Goal: Task Accomplishment & Management: Manage account settings

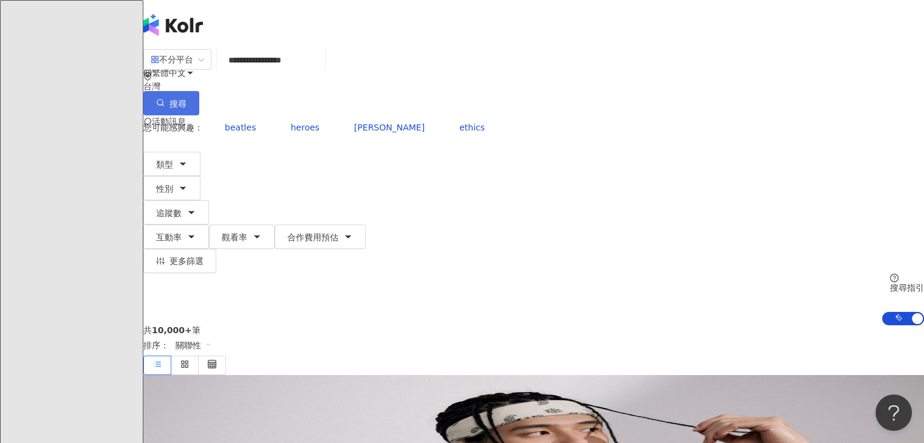
click at [163, 100] on circle "button" at bounding box center [159, 102] width 5 height 5
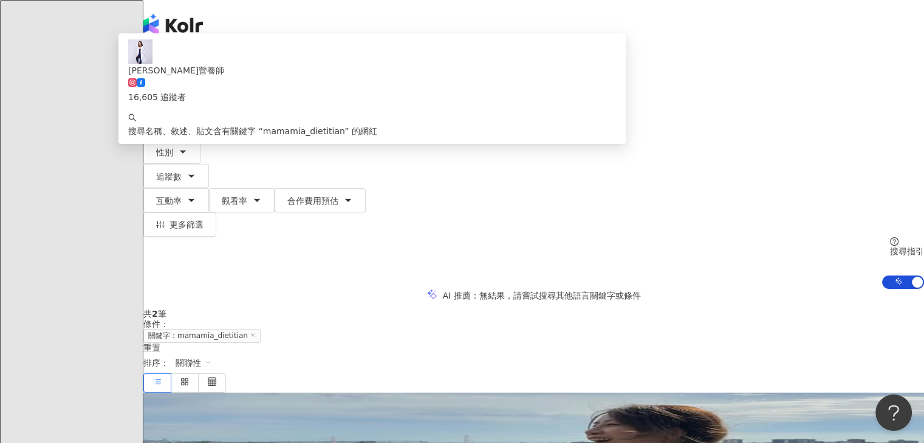
drag, startPoint x: 401, startPoint y: 84, endPoint x: 208, endPoint y: 61, distance: 194.5
click at [208, 61] on div "**********" at bounding box center [533, 82] width 781 height 67
paste input "search"
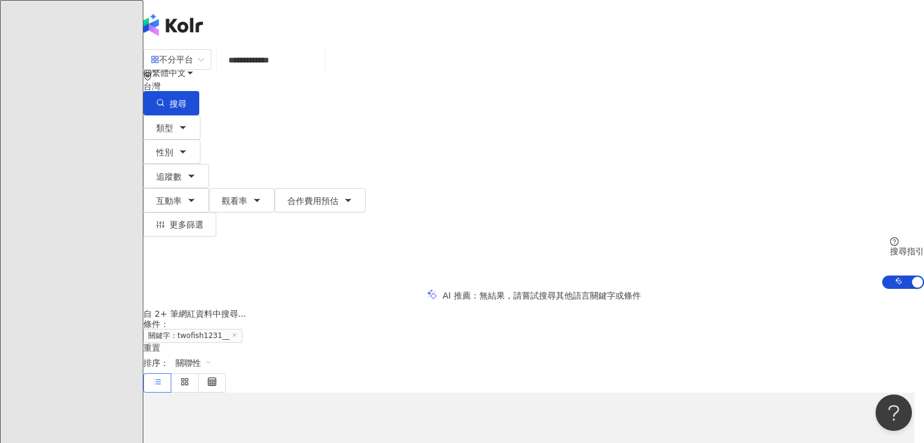
type input "**********"
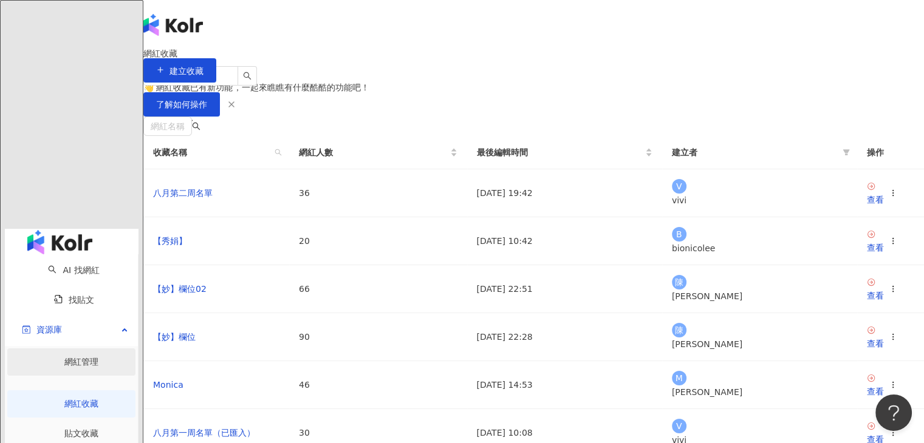
click at [64, 357] on link "網紅管理" at bounding box center [81, 362] width 34 height 10
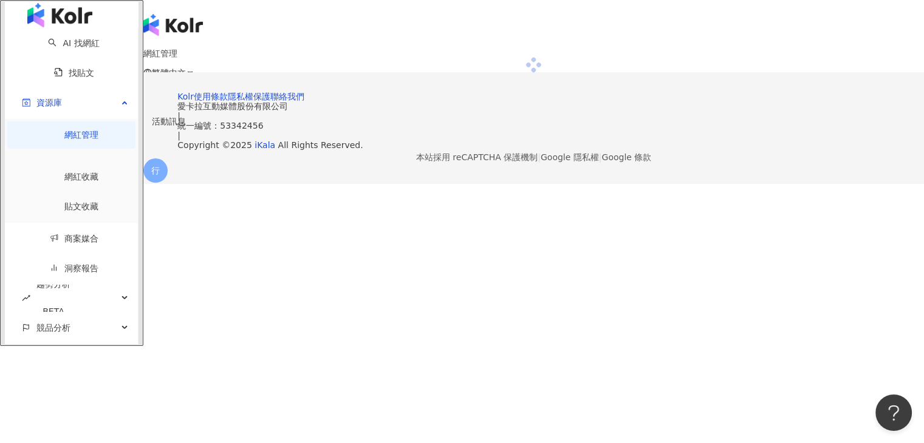
click at [64, 180] on link "網紅收藏" at bounding box center [81, 177] width 34 height 10
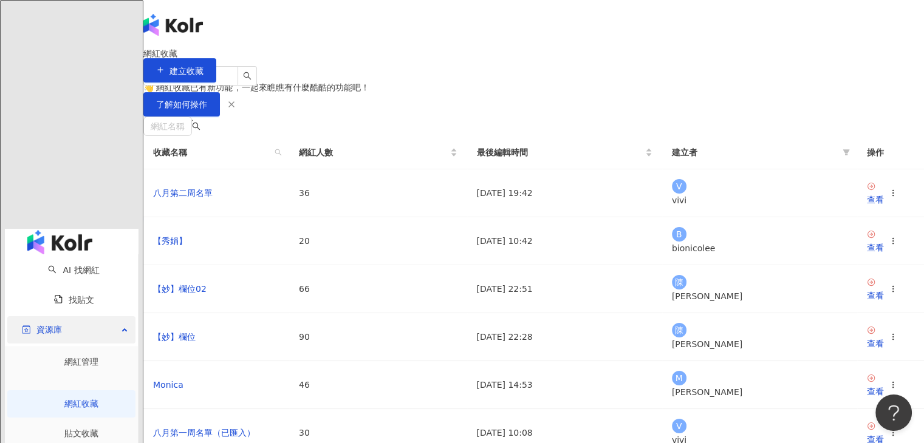
click at [52, 316] on span "資源庫" at bounding box center [49, 329] width 26 height 27
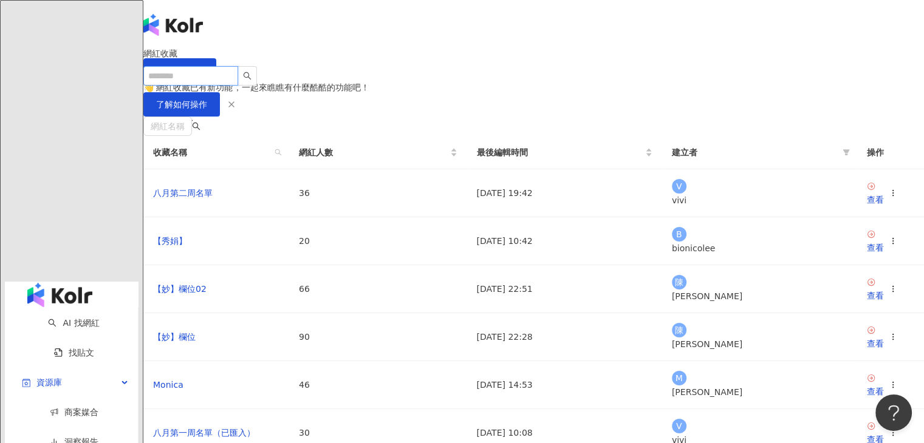
click at [228, 66] on input "search" at bounding box center [190, 75] width 95 height 19
paste input "**********"
type input "**********"
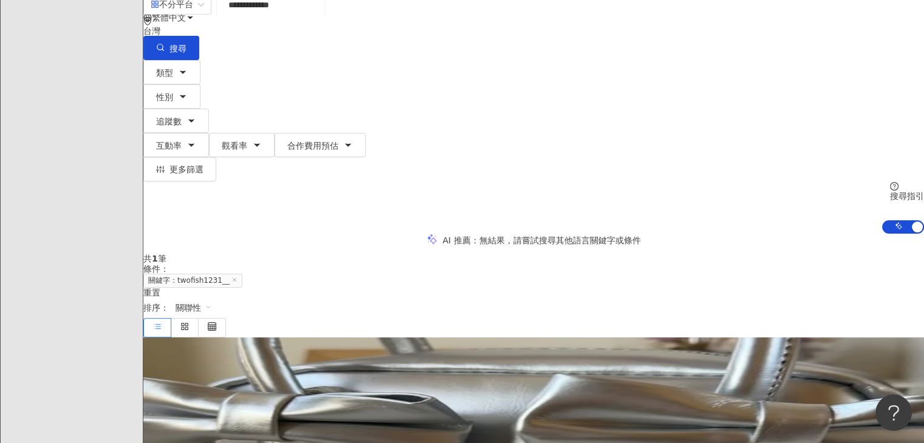
scroll to position [121, 0]
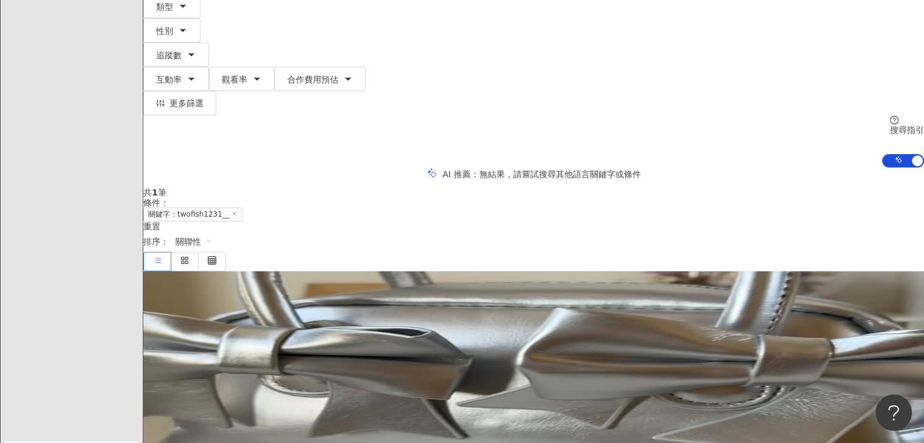
click at [208, 361] on mark "twofish1231__" at bounding box center [175, 367] width 64 height 13
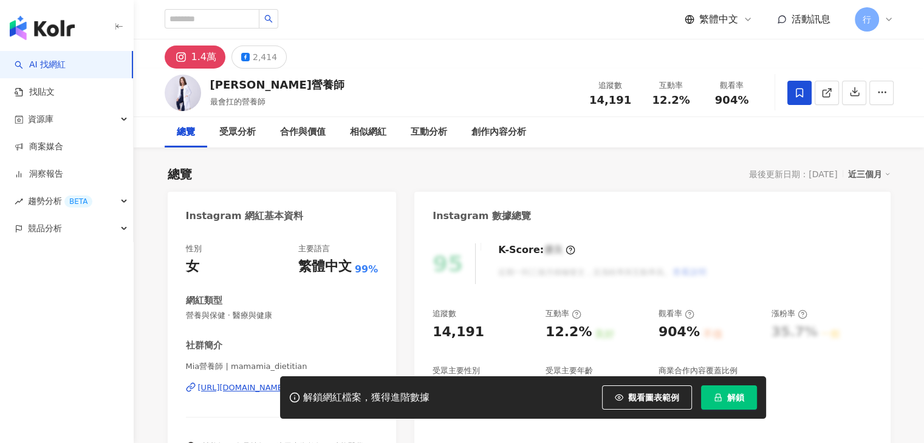
click at [211, 87] on div "Mia營養師 最會扛的營養師 追蹤數 14,191 互動率 12.2% 觀看率 904%" at bounding box center [529, 93] width 778 height 48
click at [330, 106] on div "Mia營養師 最會扛的營養師 追蹤數 14,191 互動率 12.2% 觀看率 904%" at bounding box center [529, 93] width 778 height 48
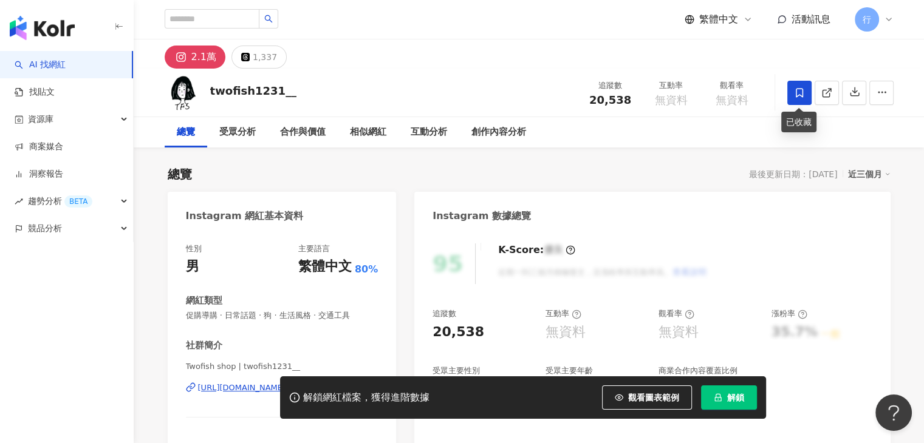
click at [792, 91] on span at bounding box center [799, 93] width 24 height 24
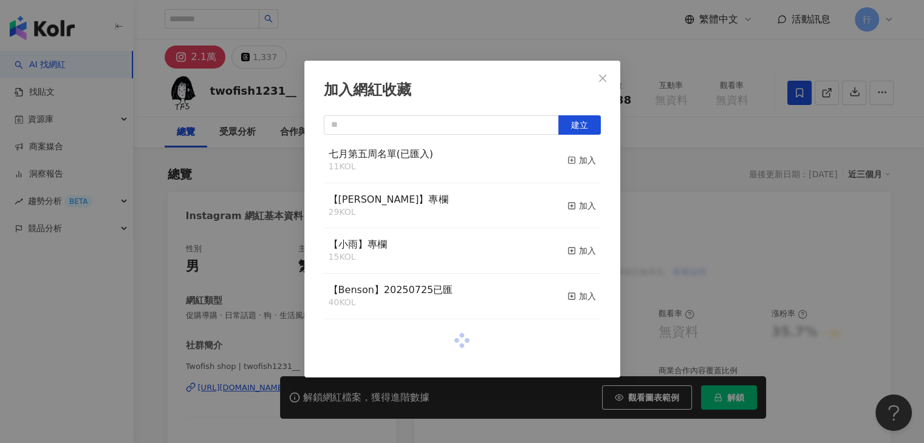
scroll to position [293, 0]
click at [375, 203] on span "【RAY】專欄" at bounding box center [389, 199] width 120 height 12
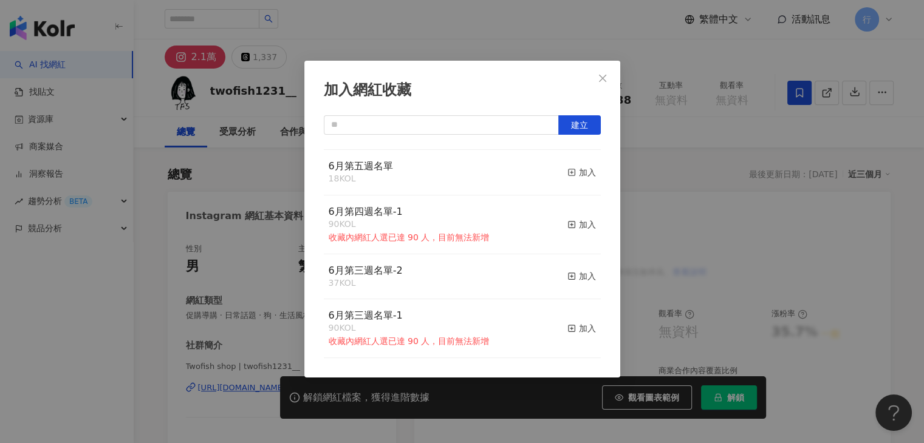
scroll to position [805, 0]
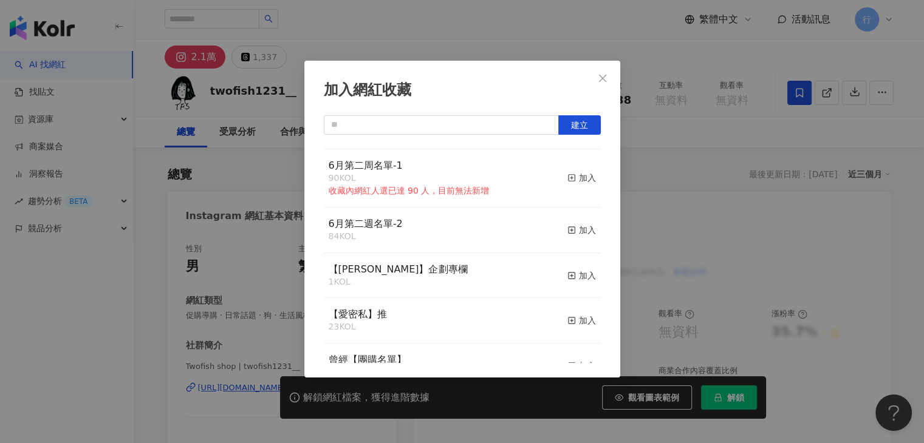
drag, startPoint x: 595, startPoint y: 74, endPoint x: 686, endPoint y: 93, distance: 92.6
click at [597, 74] on span "Close" at bounding box center [602, 79] width 24 height 10
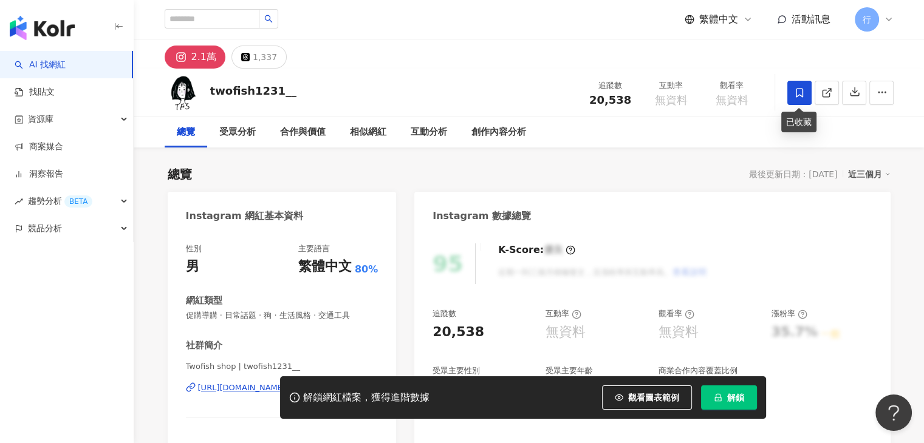
click at [804, 87] on icon at bounding box center [799, 92] width 11 height 11
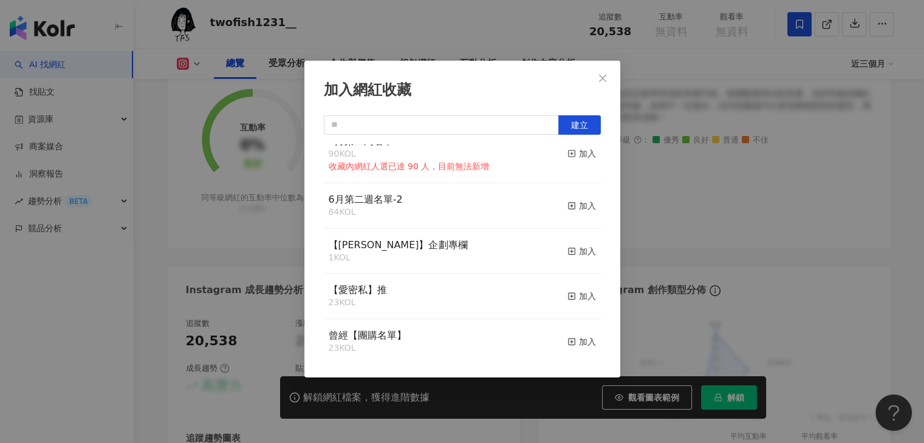
scroll to position [809, 0]
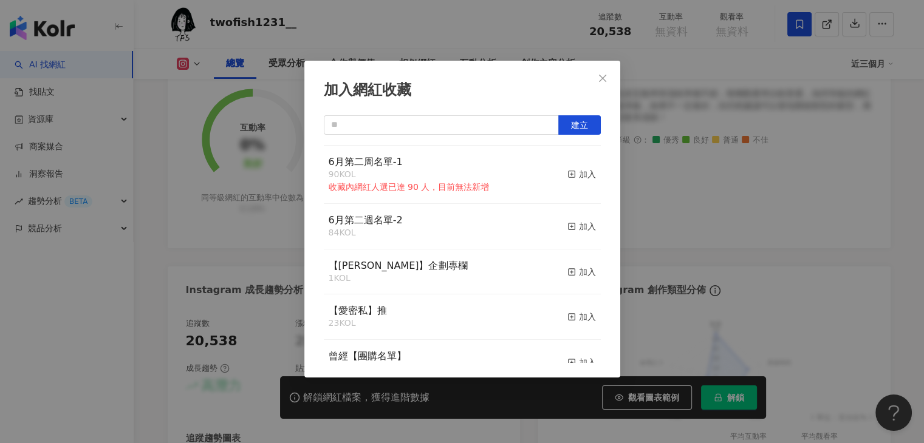
drag, startPoint x: 779, startPoint y: 52, endPoint x: 781, endPoint y: 44, distance: 8.0
click at [779, 53] on div "加入網紅收藏 建立 八月第二周名單 36 KOL 加入 【秀娟】 20 KOL 加入 【妙】欄位02 66 KOL 加入 【妙】欄位 90 KOL 收藏內網紅…" at bounding box center [462, 221] width 924 height 443
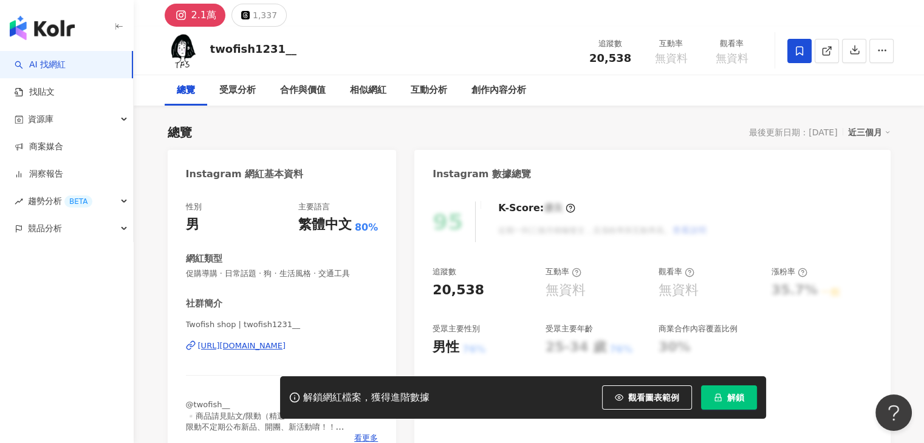
scroll to position [0, 0]
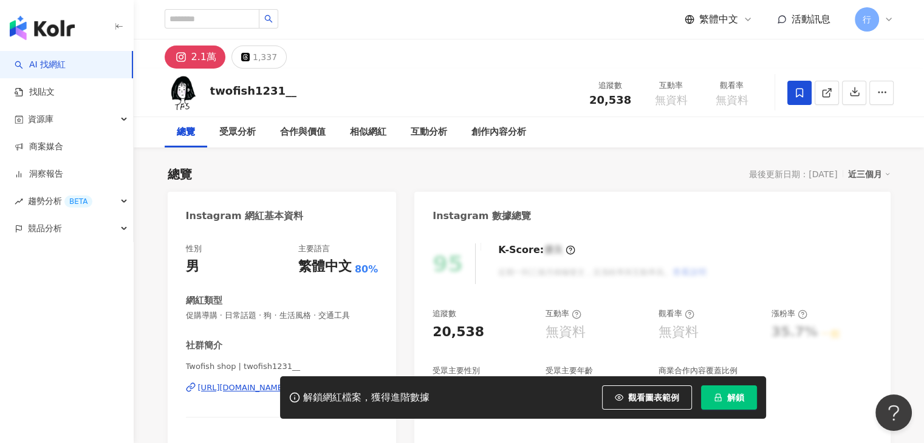
click at [207, 98] on div "twofish1231__ 追蹤數 20,538 互動率 無資料 觀看率 無資料" at bounding box center [529, 93] width 778 height 48
drag, startPoint x: 206, startPoint y: 95, endPoint x: 304, endPoint y: 89, distance: 98.0
click at [304, 89] on div "twofish1231__ 追蹤數 20,538 互動率 無資料 觀看率 無資料" at bounding box center [529, 93] width 778 height 48
click at [790, 92] on span at bounding box center [799, 93] width 24 height 24
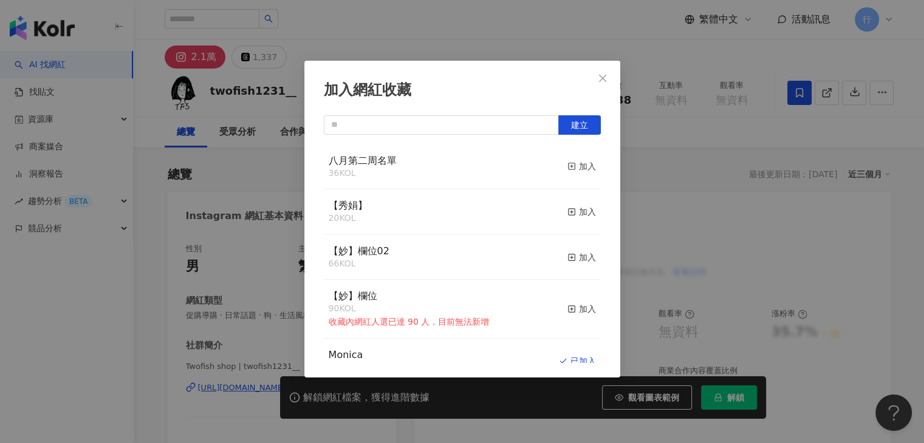
scroll to position [230, 0]
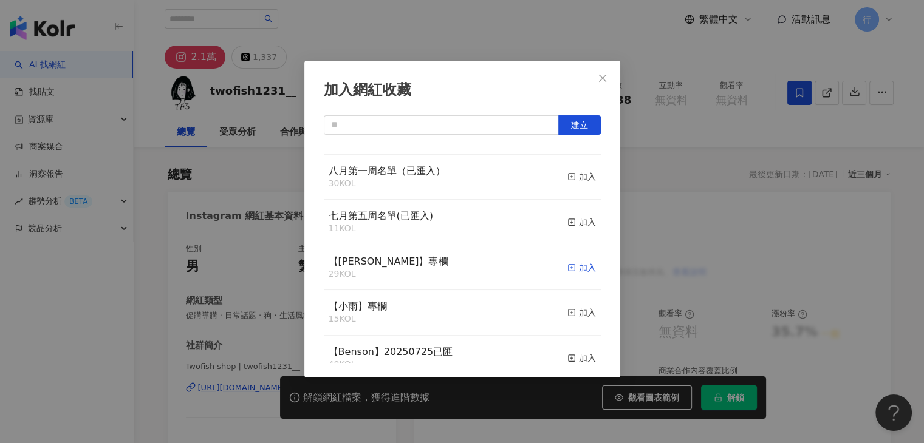
click at [578, 270] on div "加入" at bounding box center [581, 267] width 29 height 13
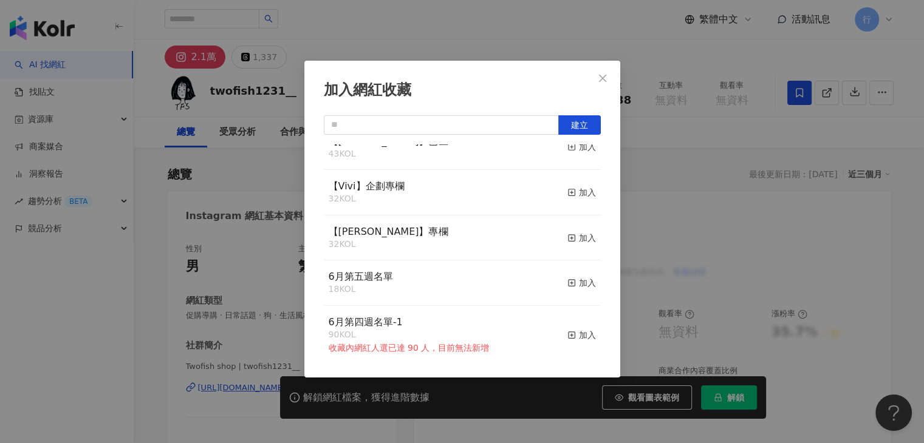
click at [655, 163] on div "加入網紅收藏 建立 【RAY】專欄 30 KOL 已加入 八月第二周名單 36 KOL 加入 【秀娟】 20 KOL 加入 【妙】欄位02 66 KOL 加入…" at bounding box center [462, 221] width 924 height 443
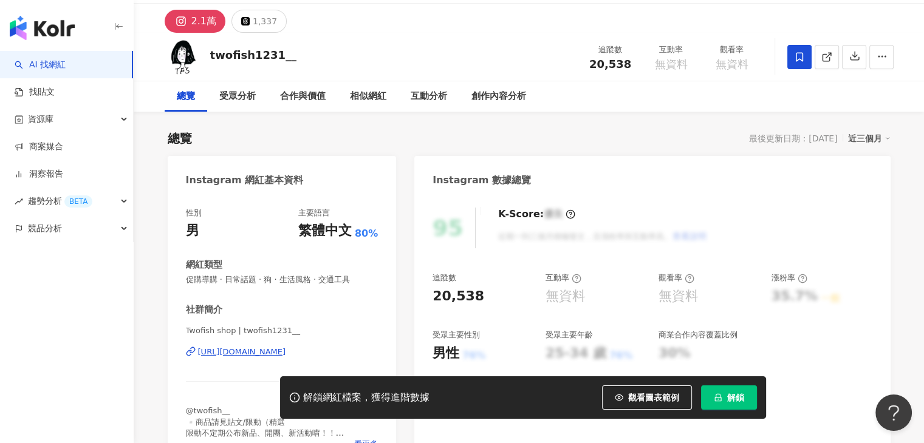
scroll to position [0, 0]
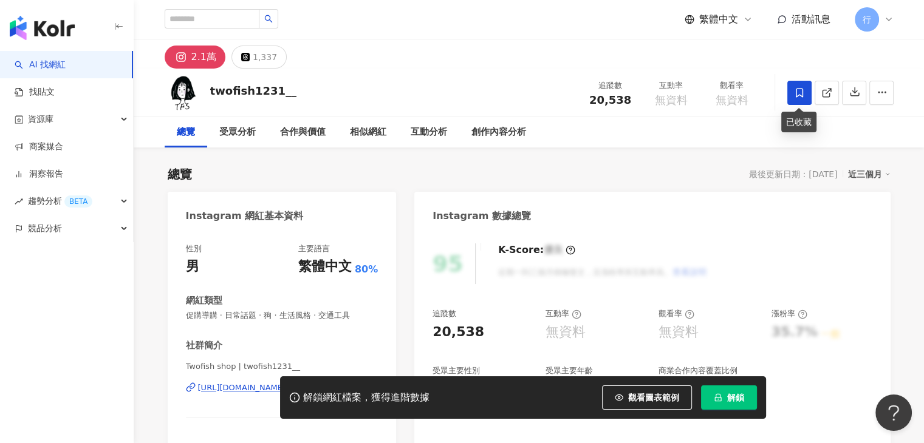
click at [801, 94] on icon at bounding box center [799, 92] width 11 height 11
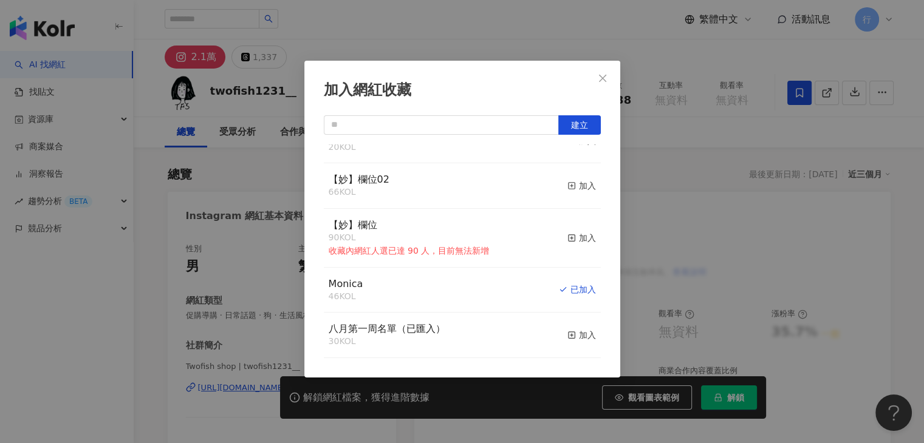
scroll to position [121, 0]
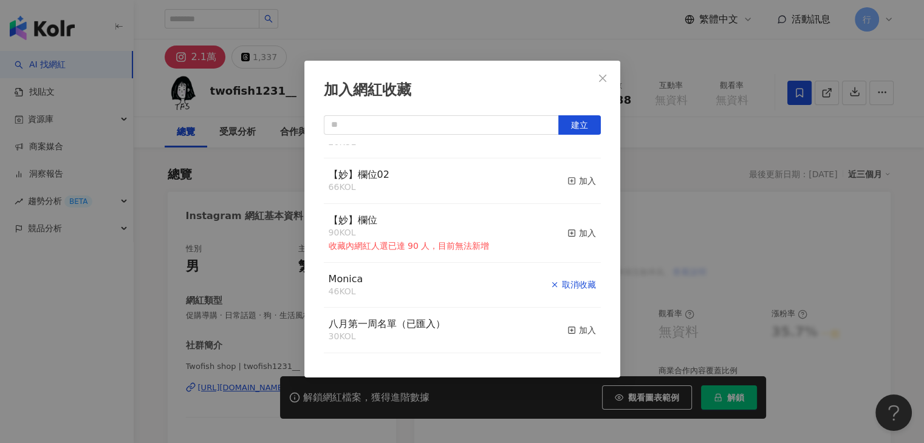
click at [551, 292] on div "取消收藏" at bounding box center [573, 284] width 46 height 13
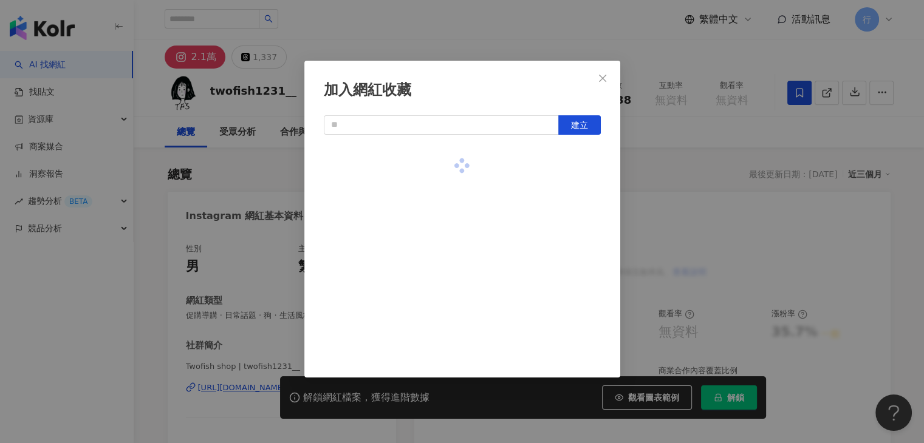
scroll to position [0, 0]
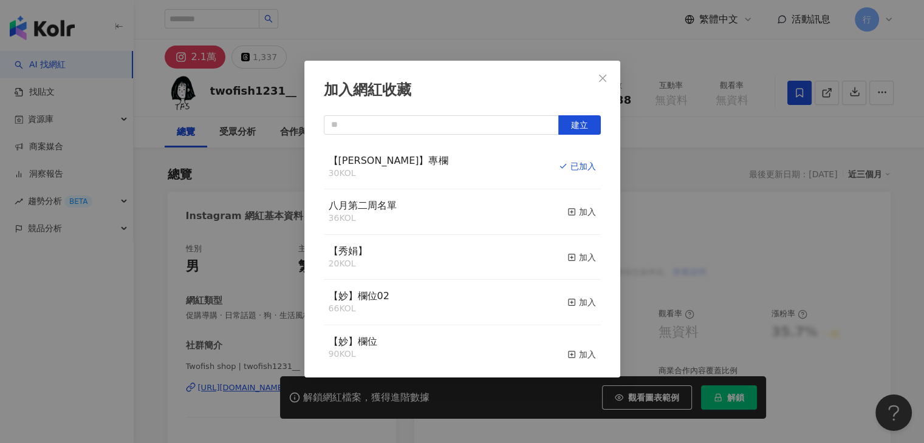
click at [654, 163] on div "加入網紅收藏 建立 【RAY】專欄 30 KOL 已加入 八月第二周名單 36 KOL 加入 【秀娟】 20 KOL 加入 【妙】欄位02 66 KOL 加入…" at bounding box center [462, 221] width 924 height 443
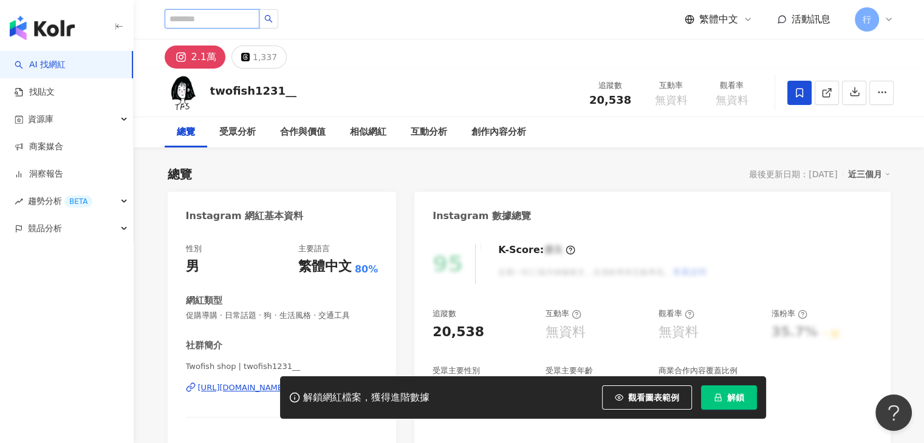
click at [259, 16] on input "search" at bounding box center [212, 18] width 95 height 19
paste input "**********"
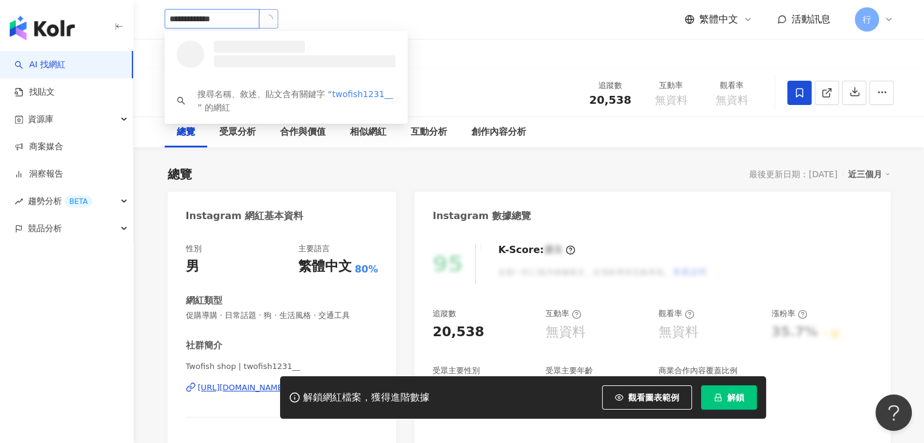
click at [278, 19] on button "button" at bounding box center [268, 18] width 19 height 19
type input "**********"
click at [272, 21] on icon "search" at bounding box center [268, 19] width 8 height 8
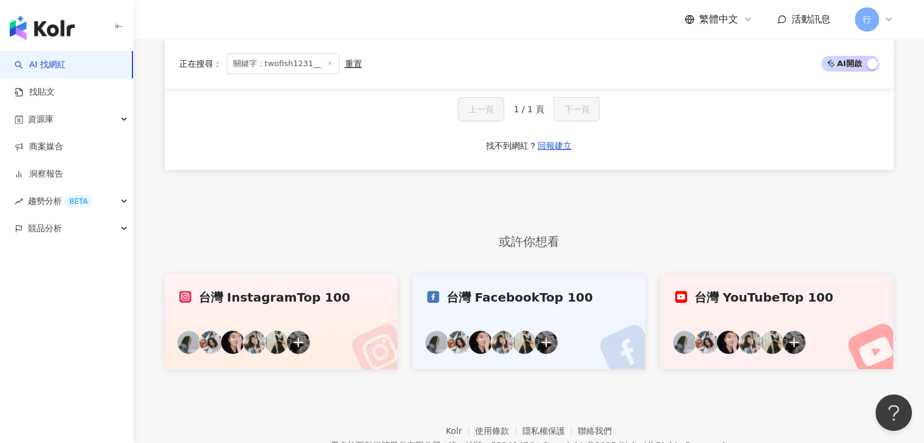
scroll to position [116, 0]
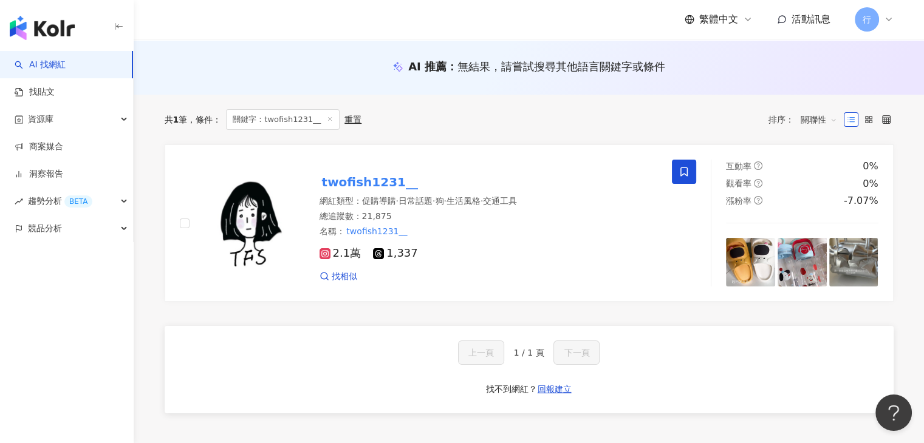
click at [808, 112] on span "關聯性" at bounding box center [819, 119] width 36 height 19
click at [812, 149] on div "關聯性" at bounding box center [818, 144] width 30 height 13
click at [810, 125] on span "關聯性" at bounding box center [819, 119] width 36 height 19
click at [694, 121] on div "共 1 筆 條件 ： 關鍵字：twofish1231__ 重置 排序： 關聯性" at bounding box center [529, 119] width 729 height 21
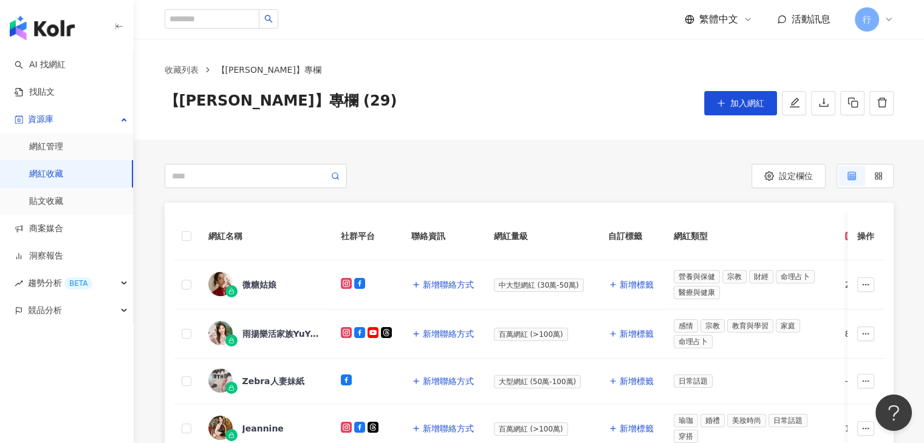
click at [46, 26] on img "button" at bounding box center [42, 28] width 65 height 24
